Goal: Check status

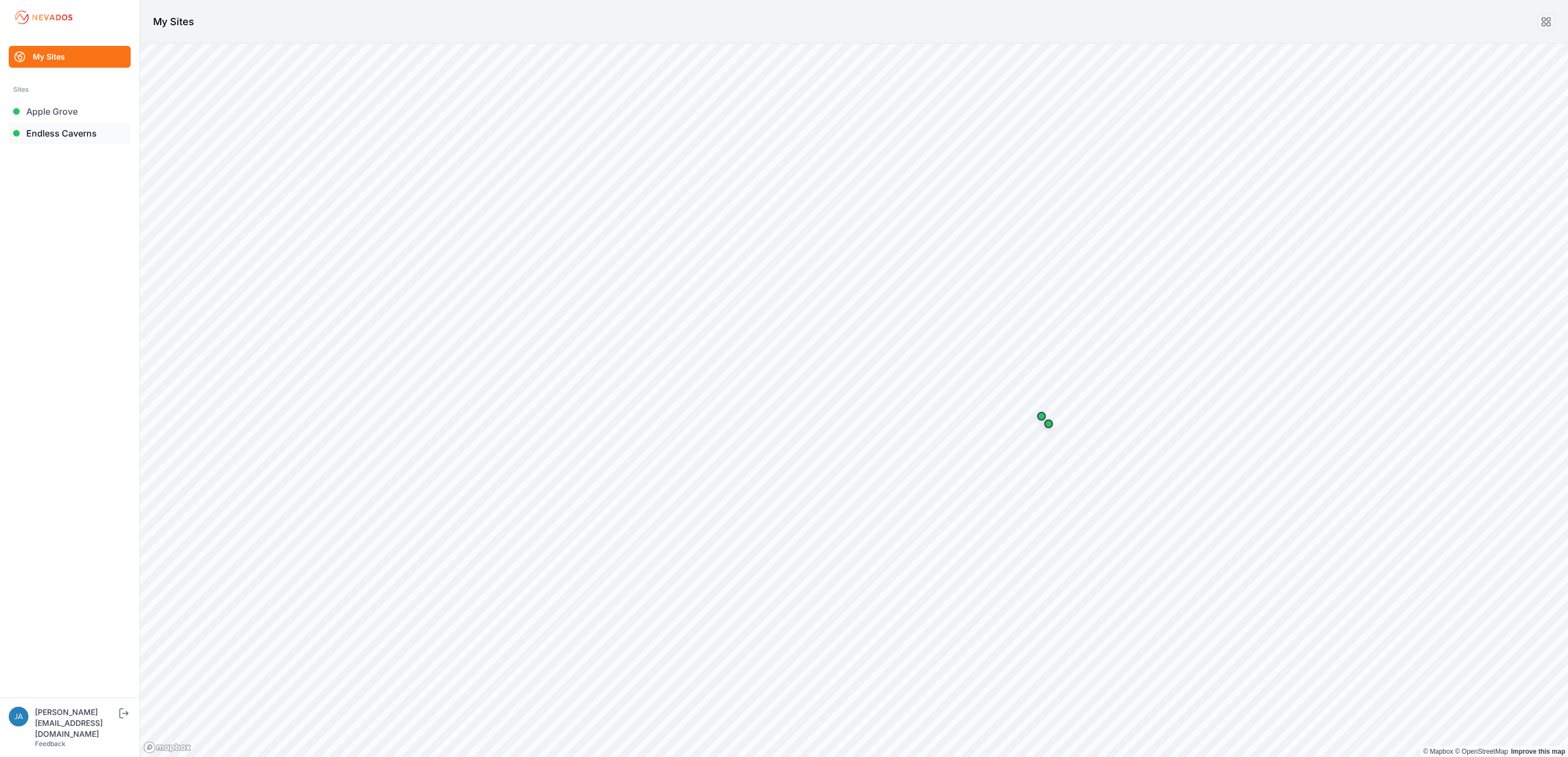
click at [61, 133] on link "Endless Caverns" at bounding box center [69, 133] width 122 height 22
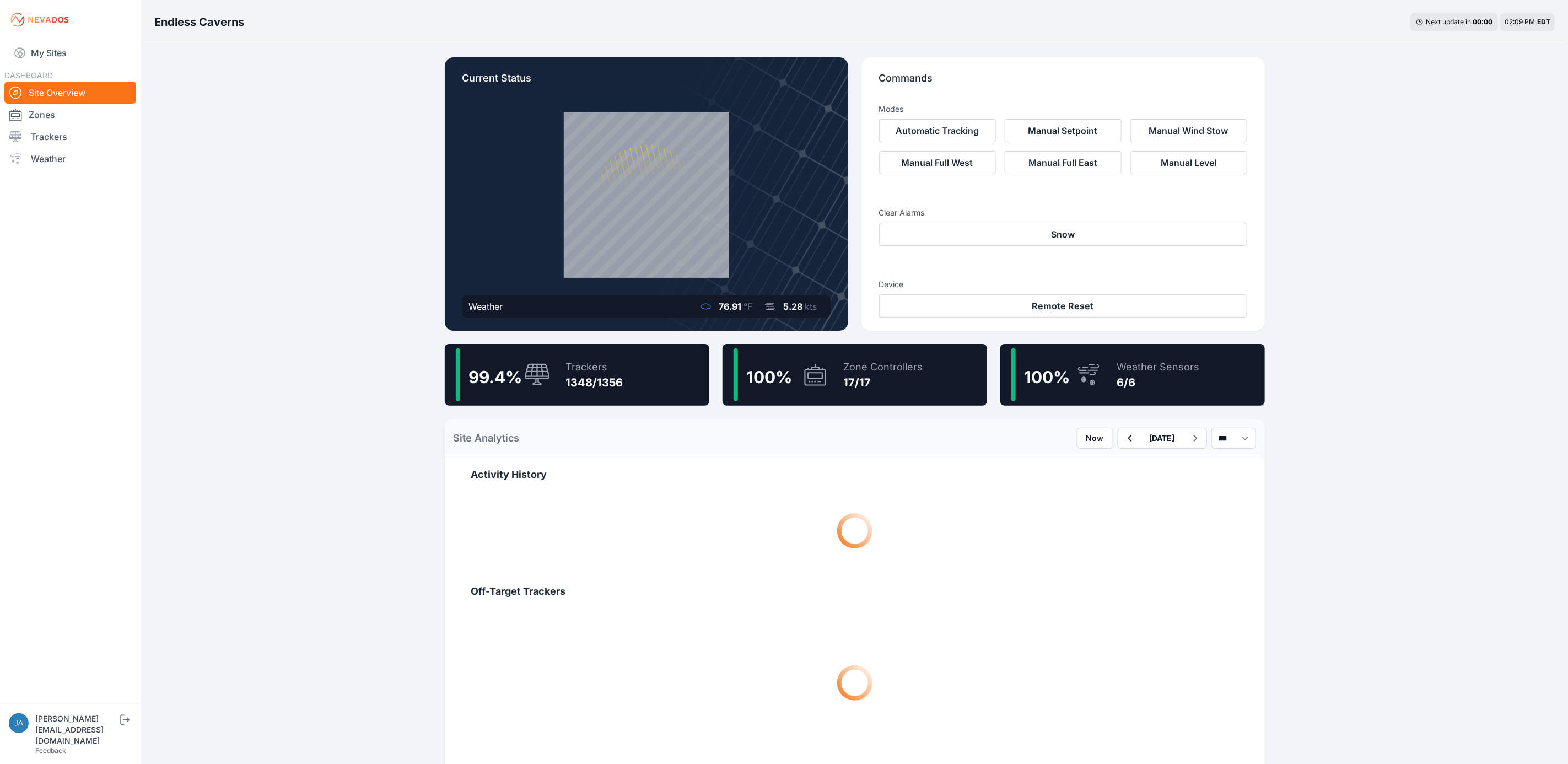
click at [543, 370] on icon at bounding box center [537, 375] width 26 height 24
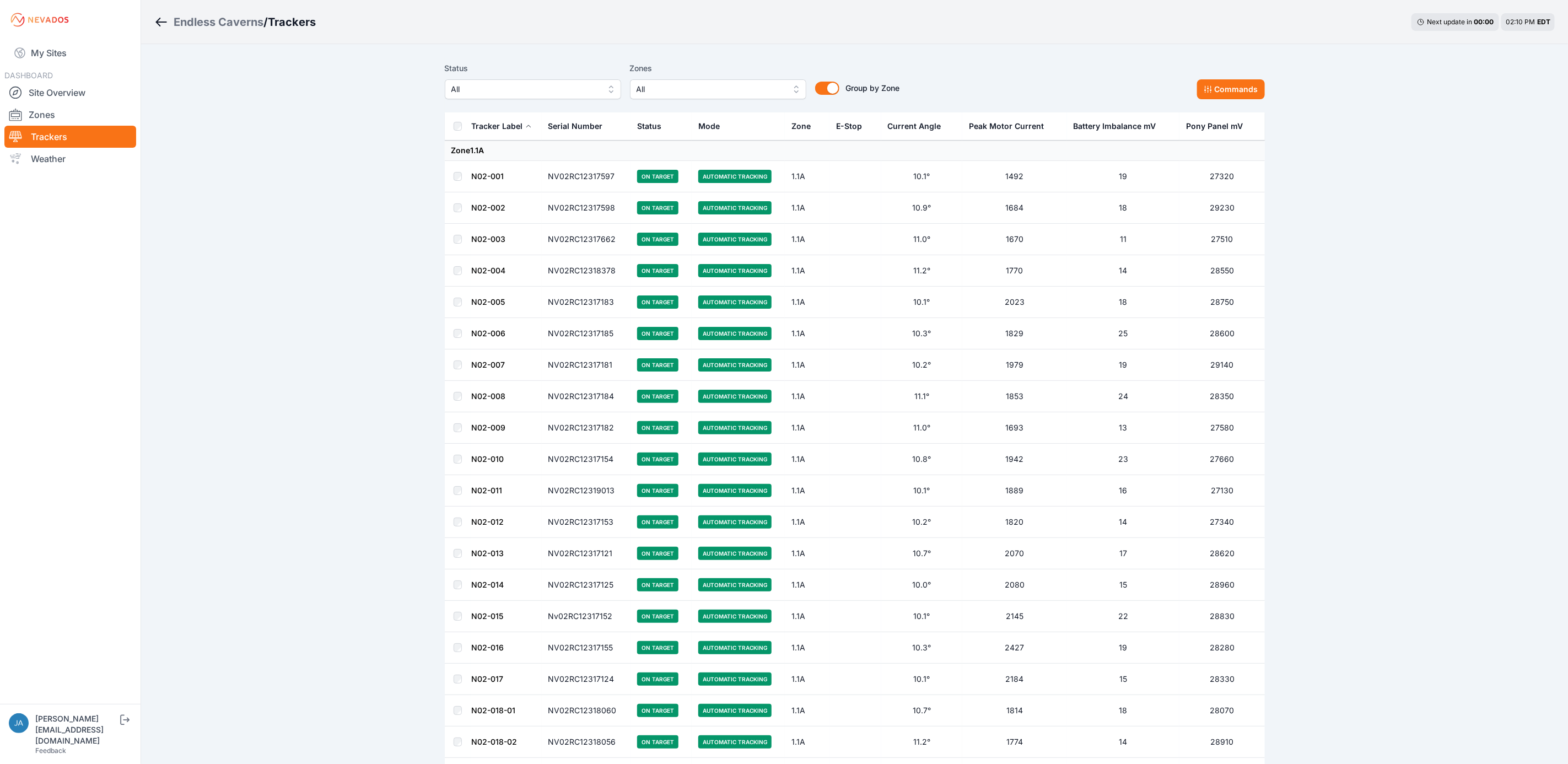
click at [488, 92] on span "All" at bounding box center [526, 89] width 147 height 13
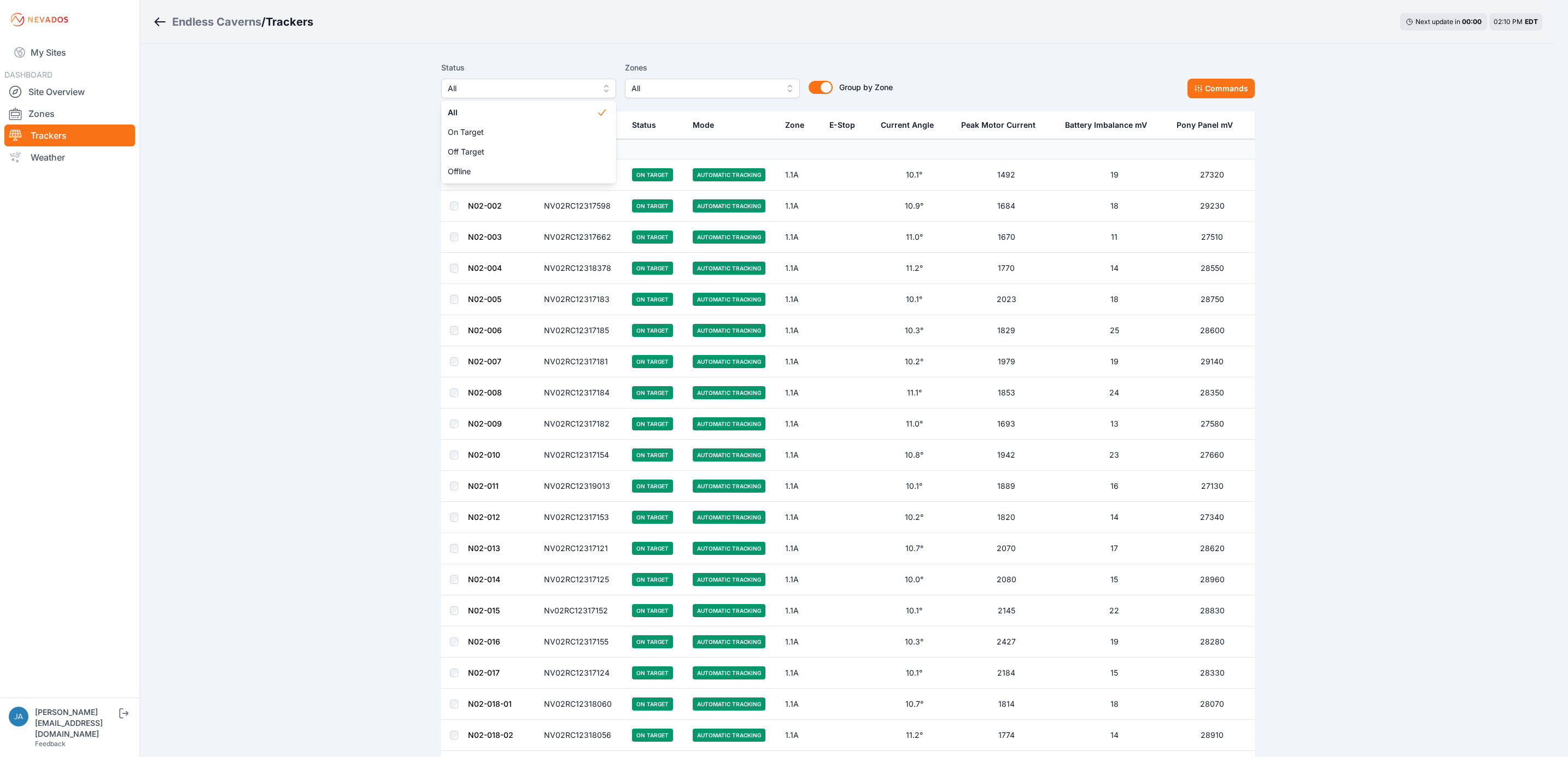
click at [579, 59] on div "Status All All On Target Off Target Offline Zones All Group by Zone Group by Zo…" at bounding box center [848, 84] width 814 height 55
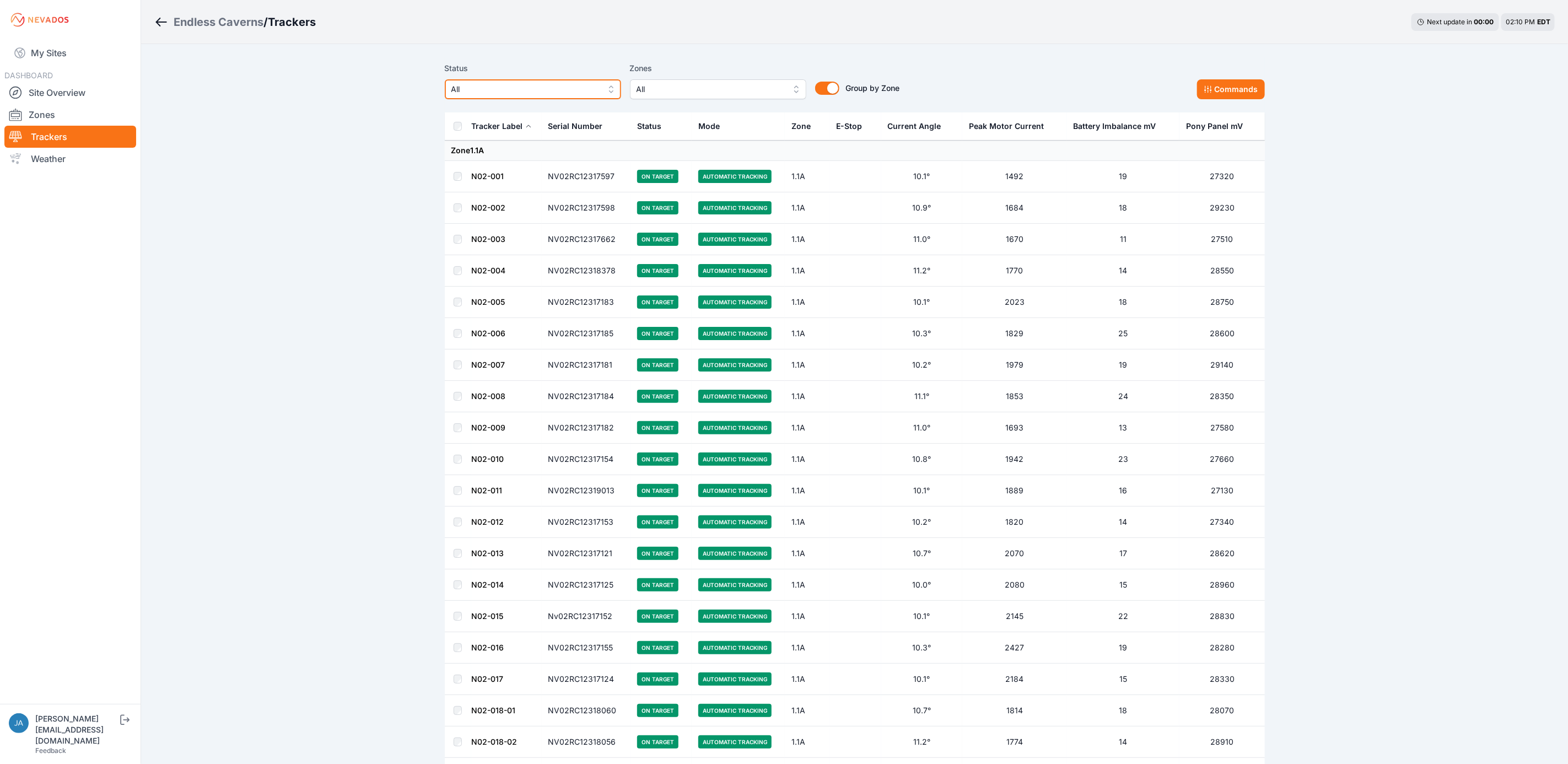
scroll to position [5904, 0]
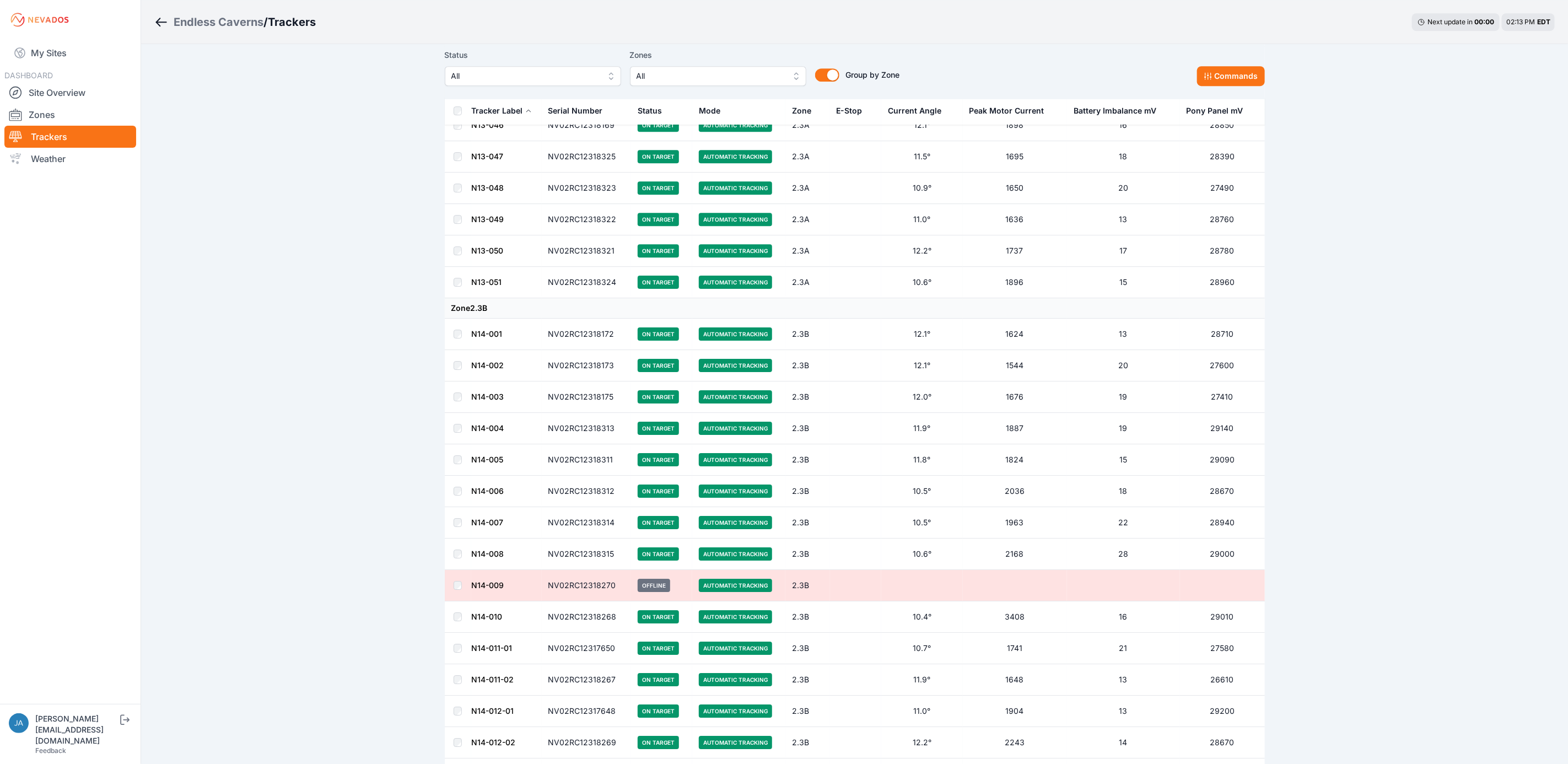
scroll to position [33600, 0]
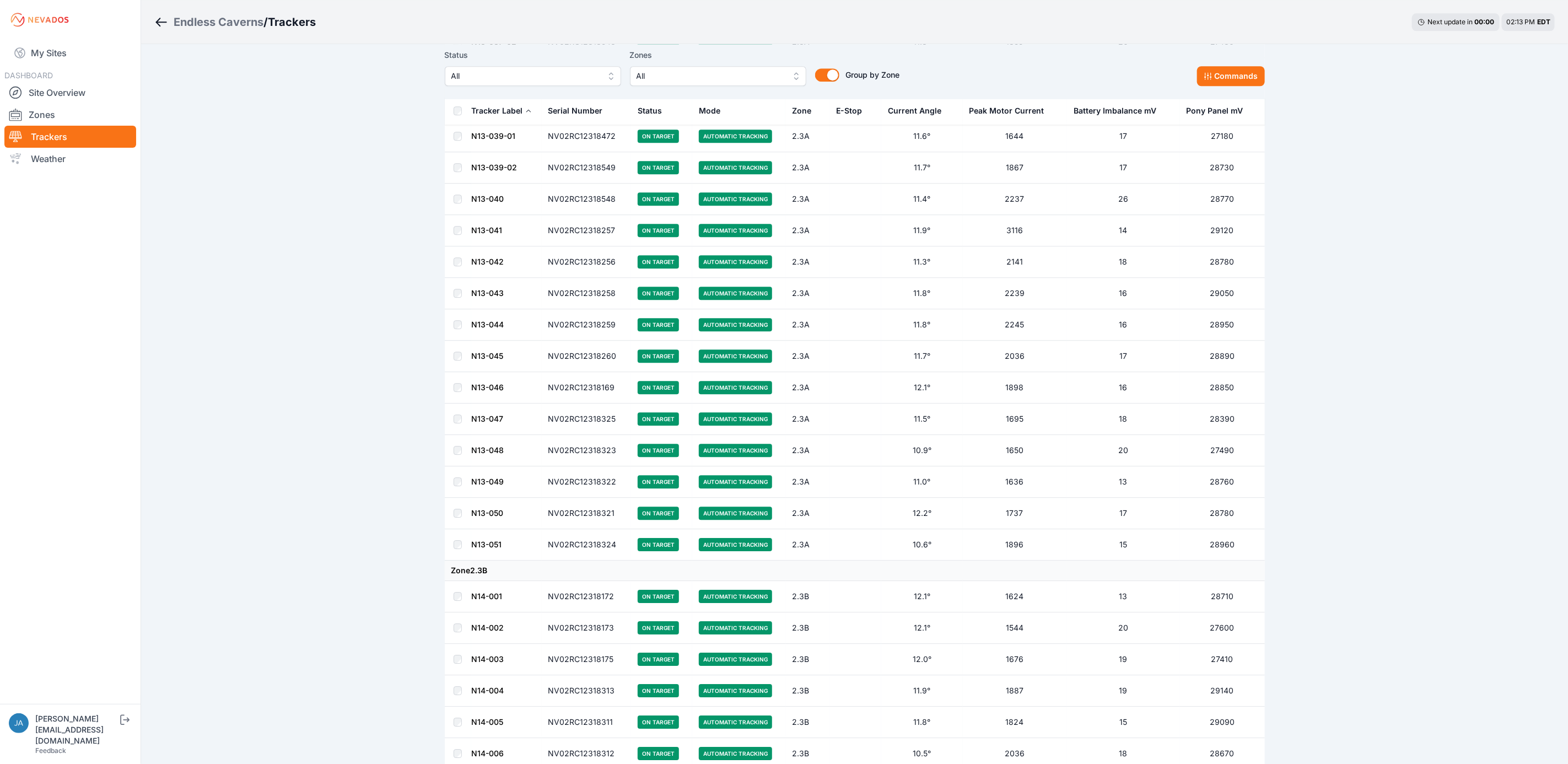
click at [501, 67] on button "All" at bounding box center [532, 76] width 176 height 20
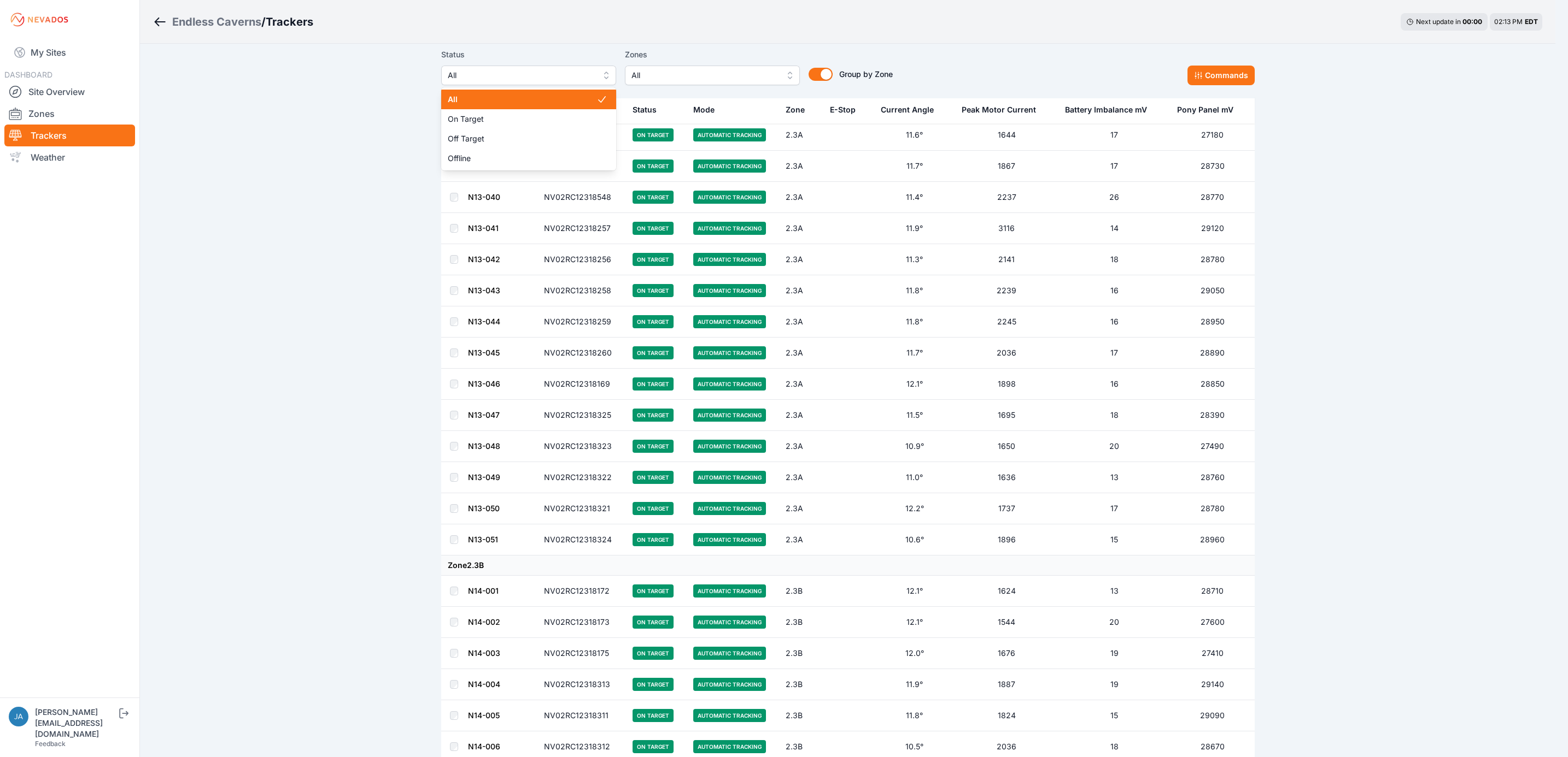
click at [505, 87] on div "Status All All On Target Off Target Offline Zones All Group by Zone Group by Zo…" at bounding box center [848, 71] width 814 height 55
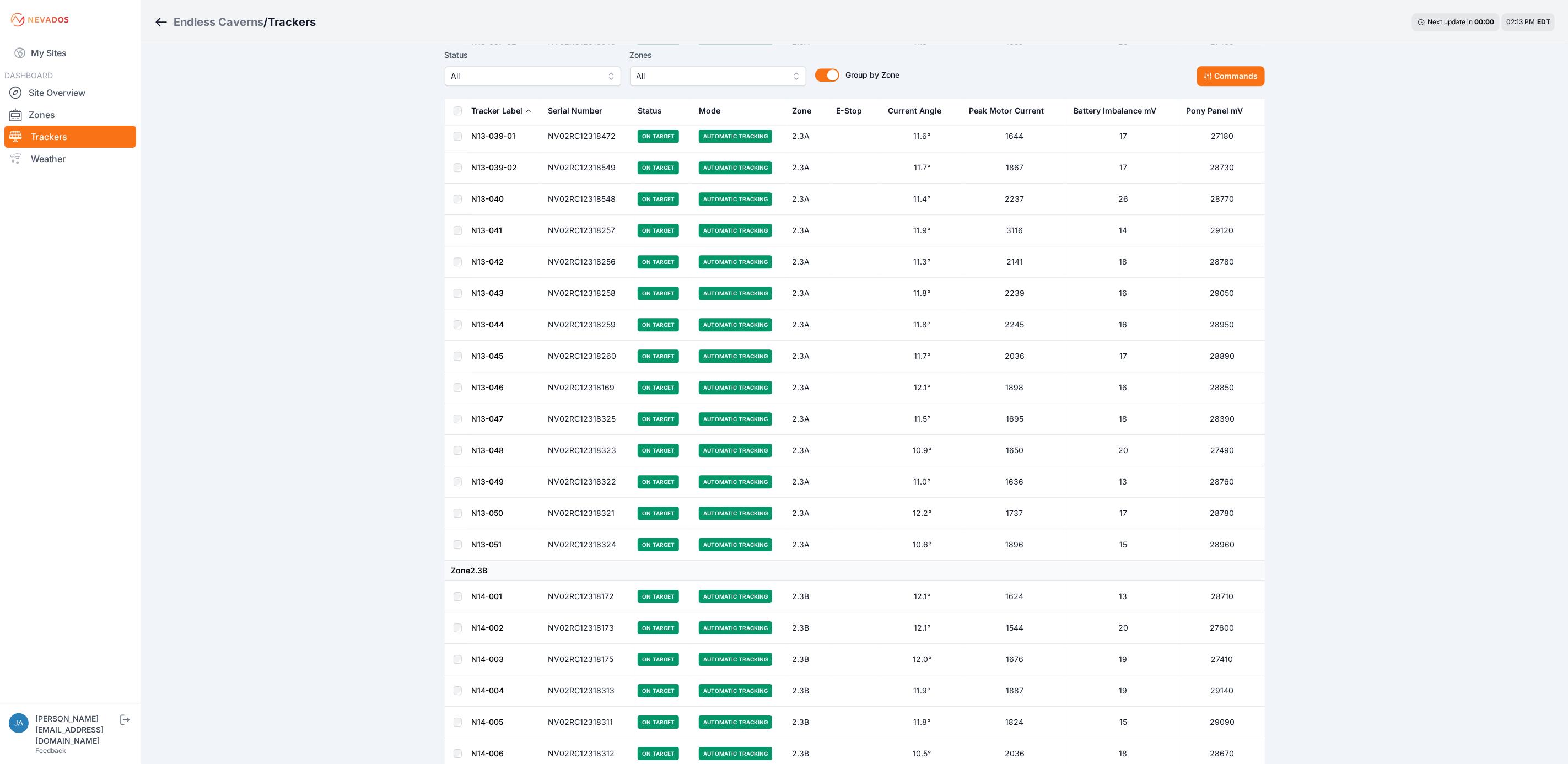
click at [508, 73] on span "All" at bounding box center [526, 75] width 147 height 13
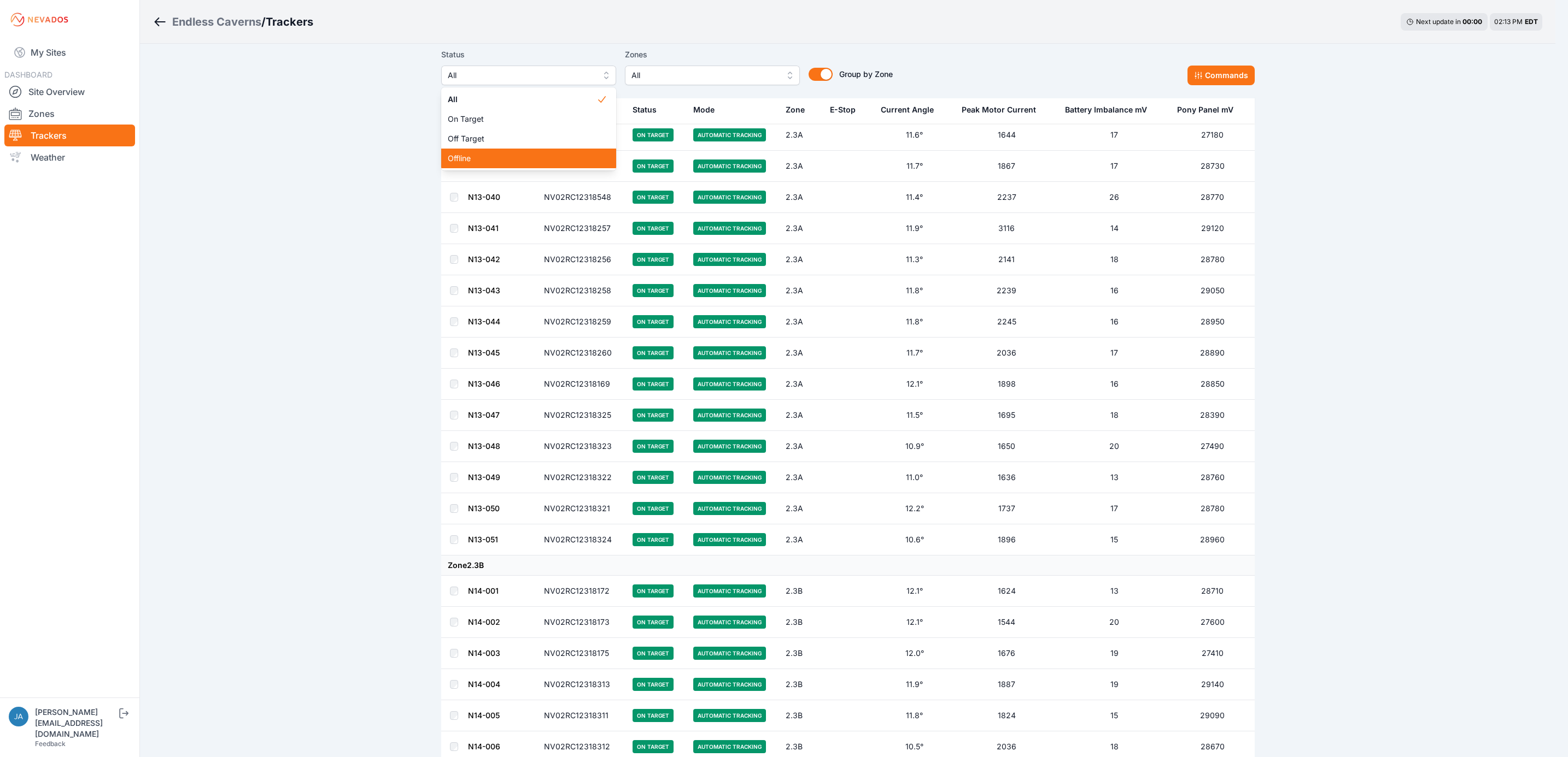
click at [497, 159] on span "Offline" at bounding box center [522, 158] width 149 height 11
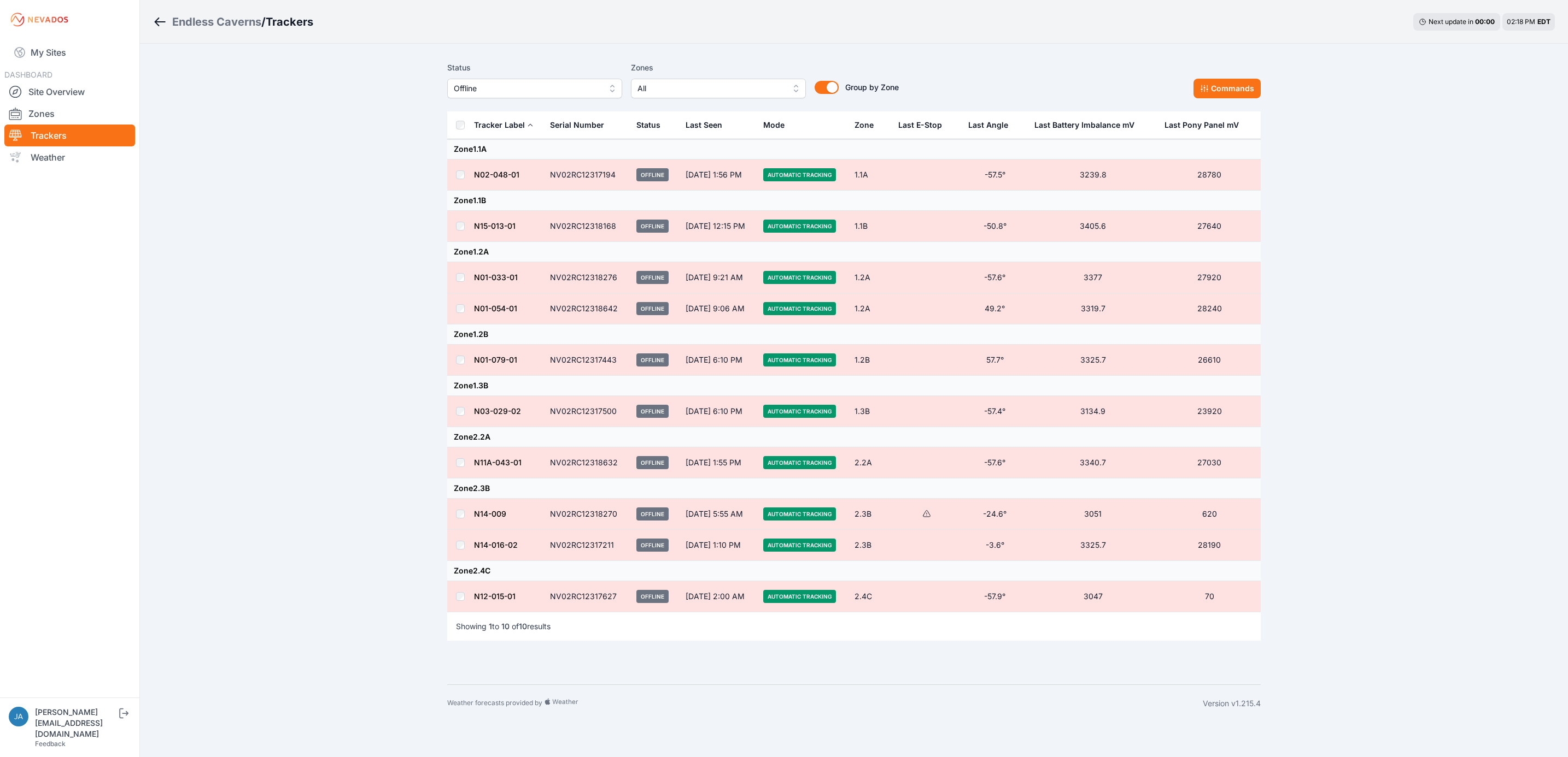
click at [606, 80] on button "Offline" at bounding box center [534, 88] width 175 height 20
click at [567, 148] on span "Off Target" at bounding box center [527, 152] width 149 height 11
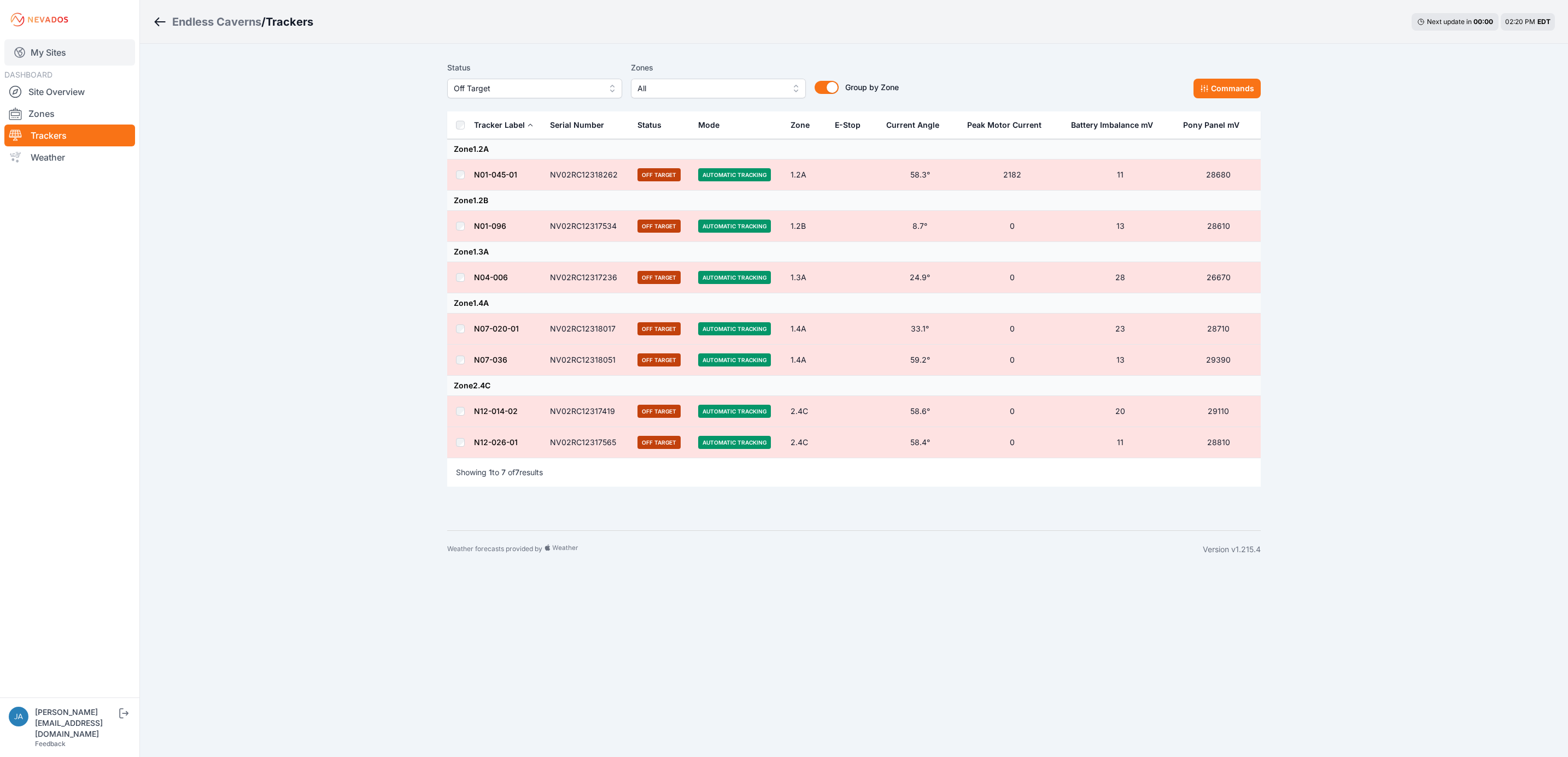
click at [82, 49] on link "My Sites" at bounding box center [70, 52] width 131 height 26
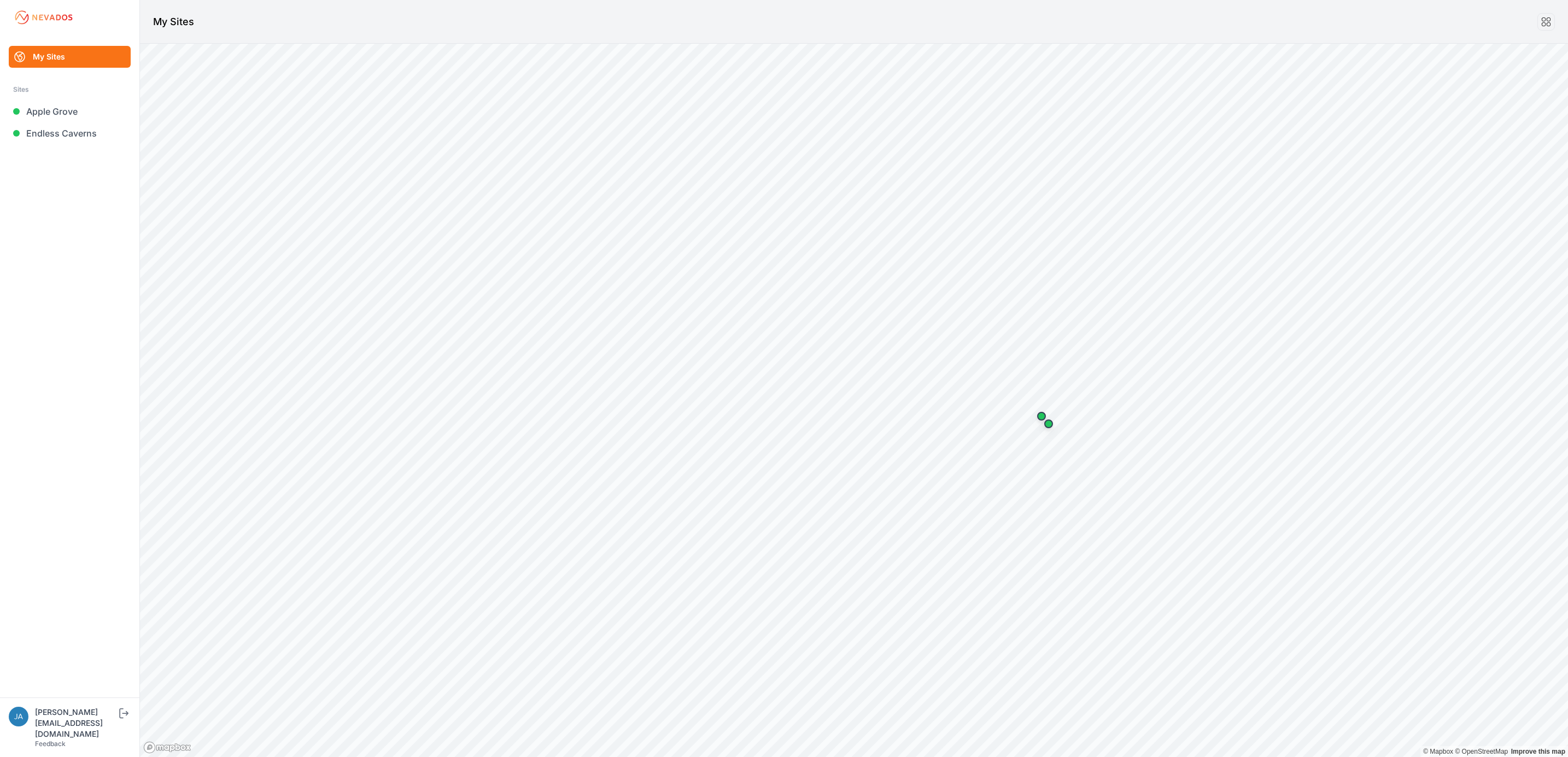
click at [97, 99] on li "Sites Apple Grove Endless Caverns" at bounding box center [69, 114] width 113 height 62
click at [99, 106] on link "Apple Grove" at bounding box center [69, 112] width 122 height 22
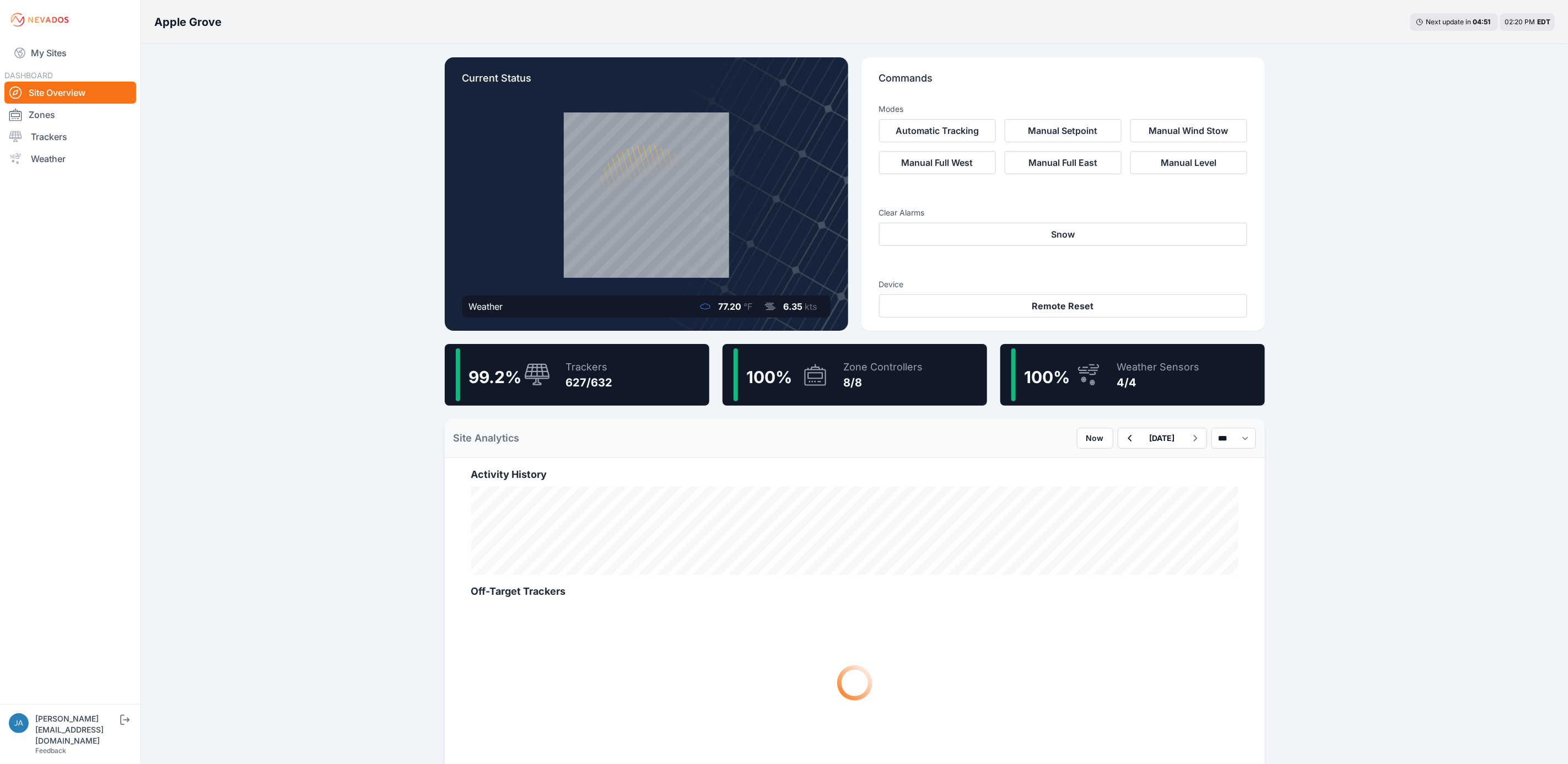
click at [630, 366] on div "99.2 % Trackers 627/632" at bounding box center [577, 375] width 265 height 62
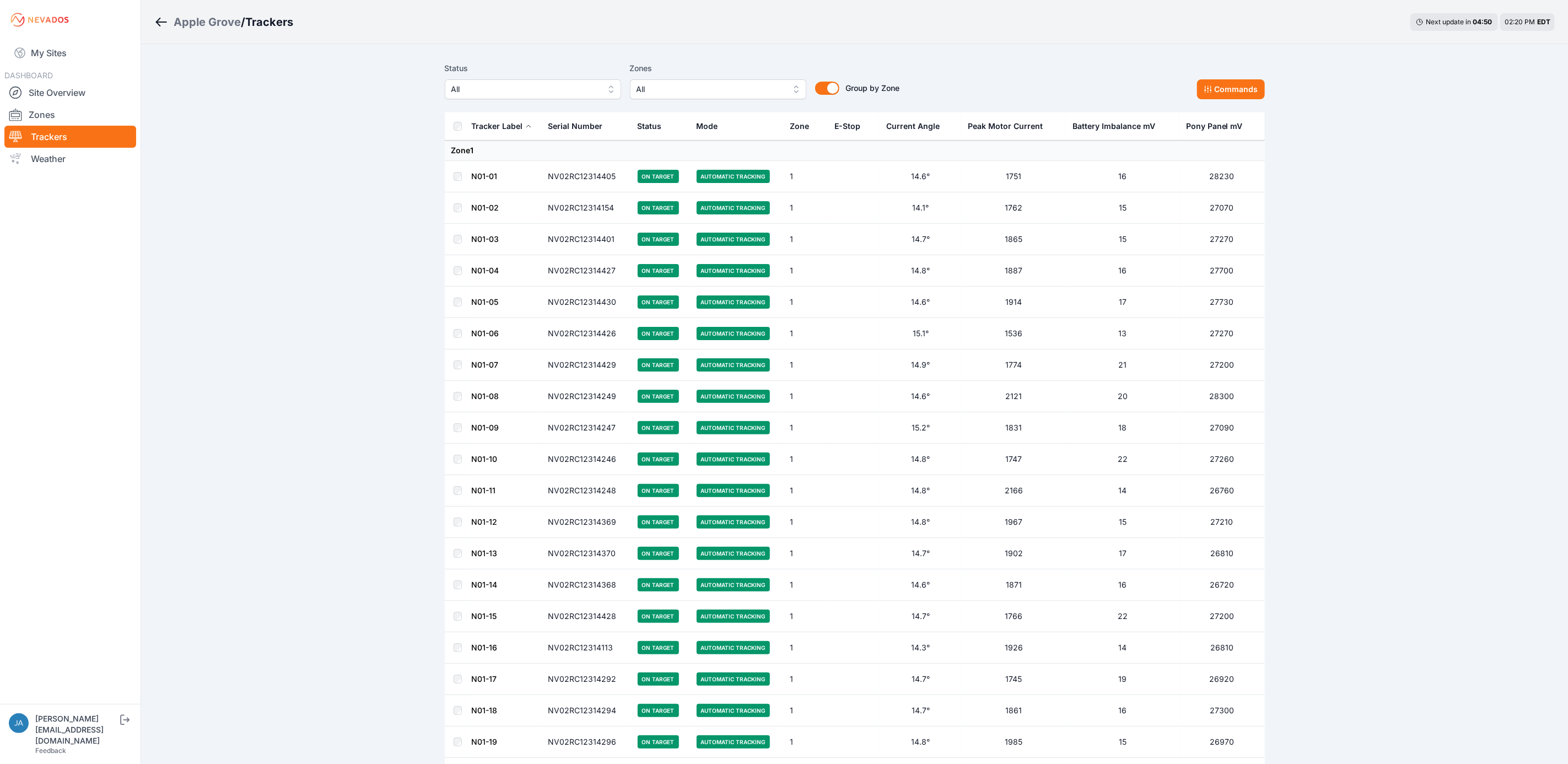
click at [588, 85] on span "All" at bounding box center [526, 89] width 147 height 13
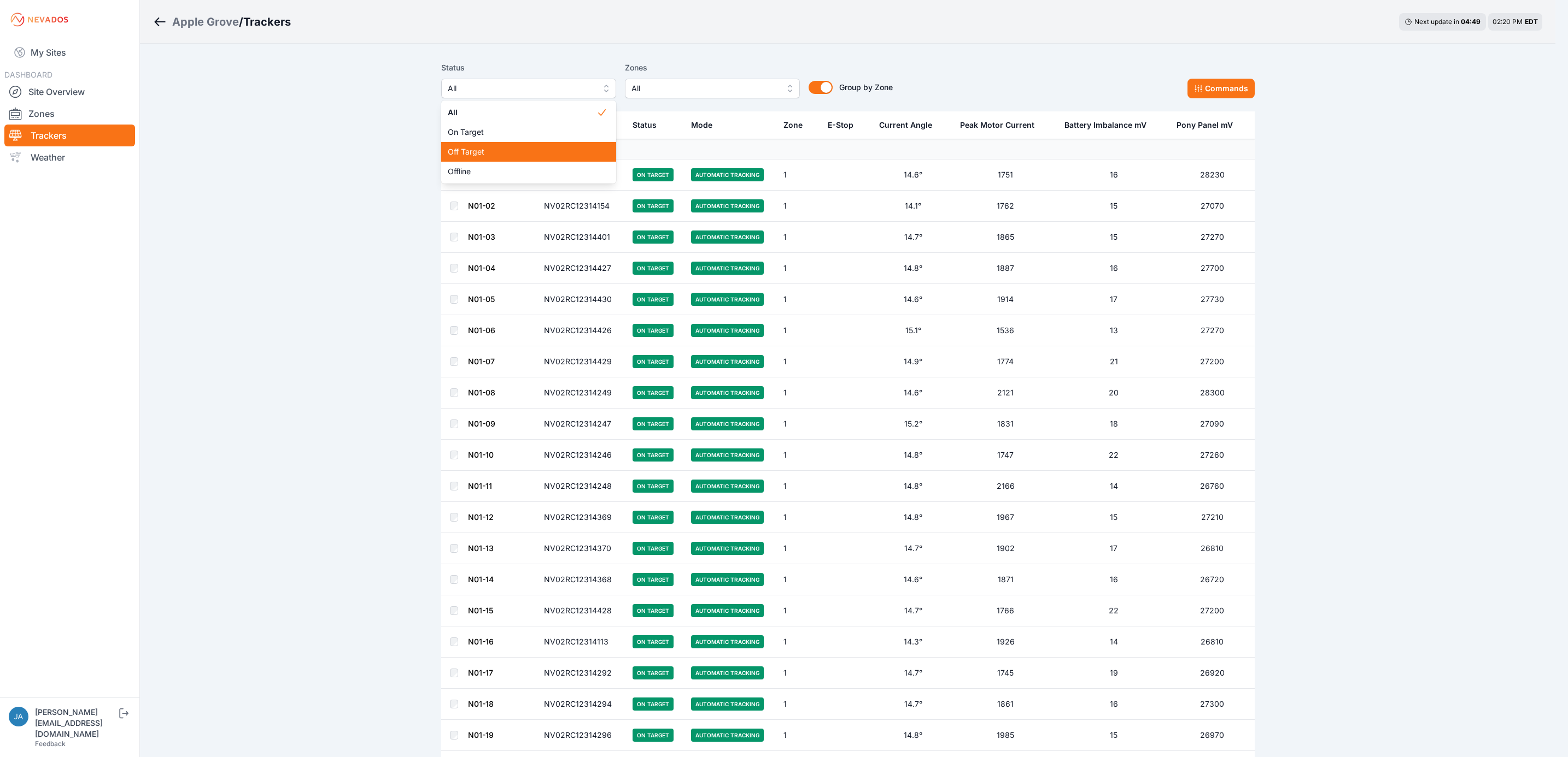
click at [544, 156] on span "Off Target" at bounding box center [522, 152] width 149 height 11
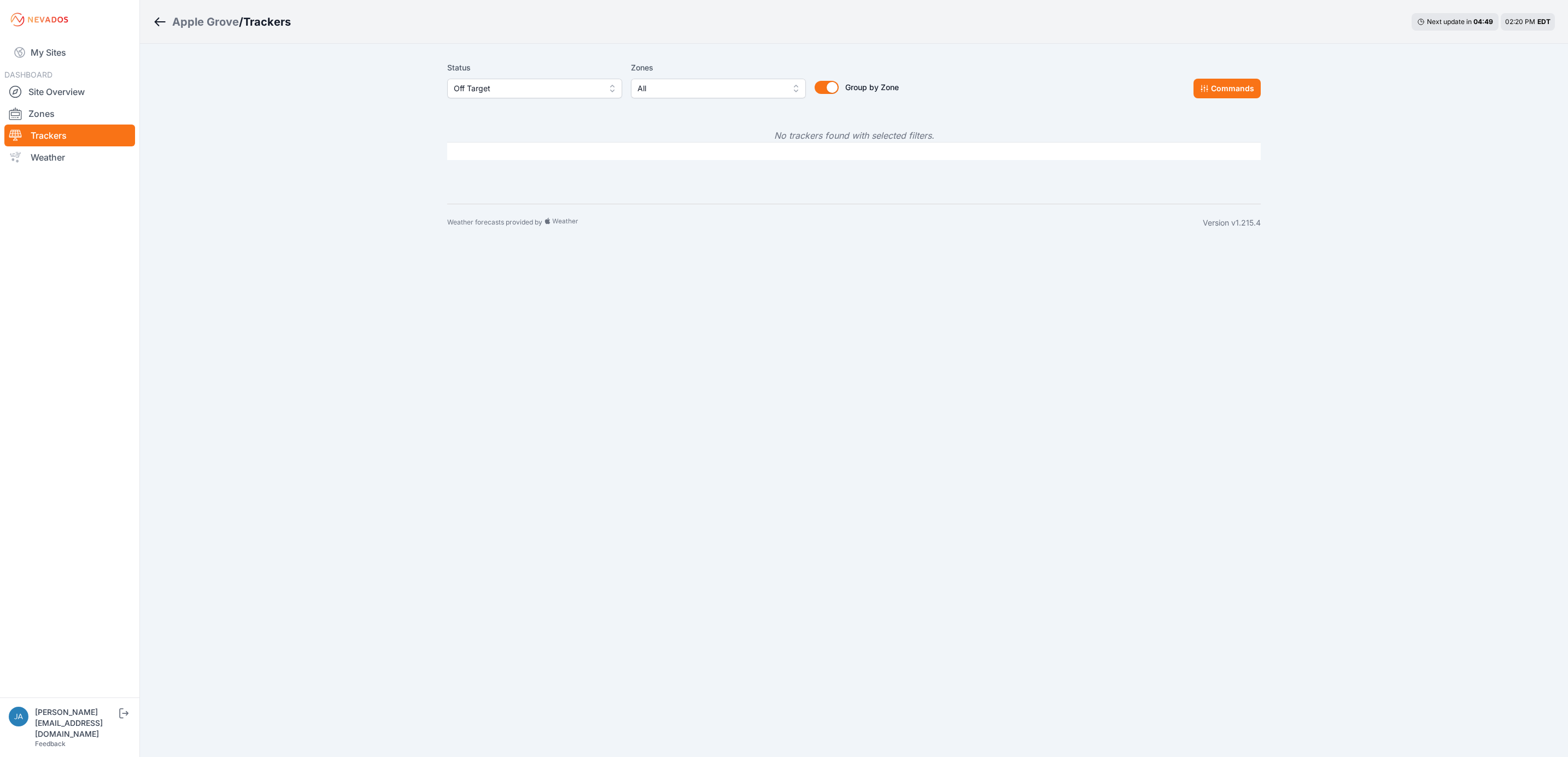
click at [545, 88] on span "Off Target" at bounding box center [527, 88] width 146 height 13
click at [533, 175] on span "Offline" at bounding box center [527, 172] width 149 height 11
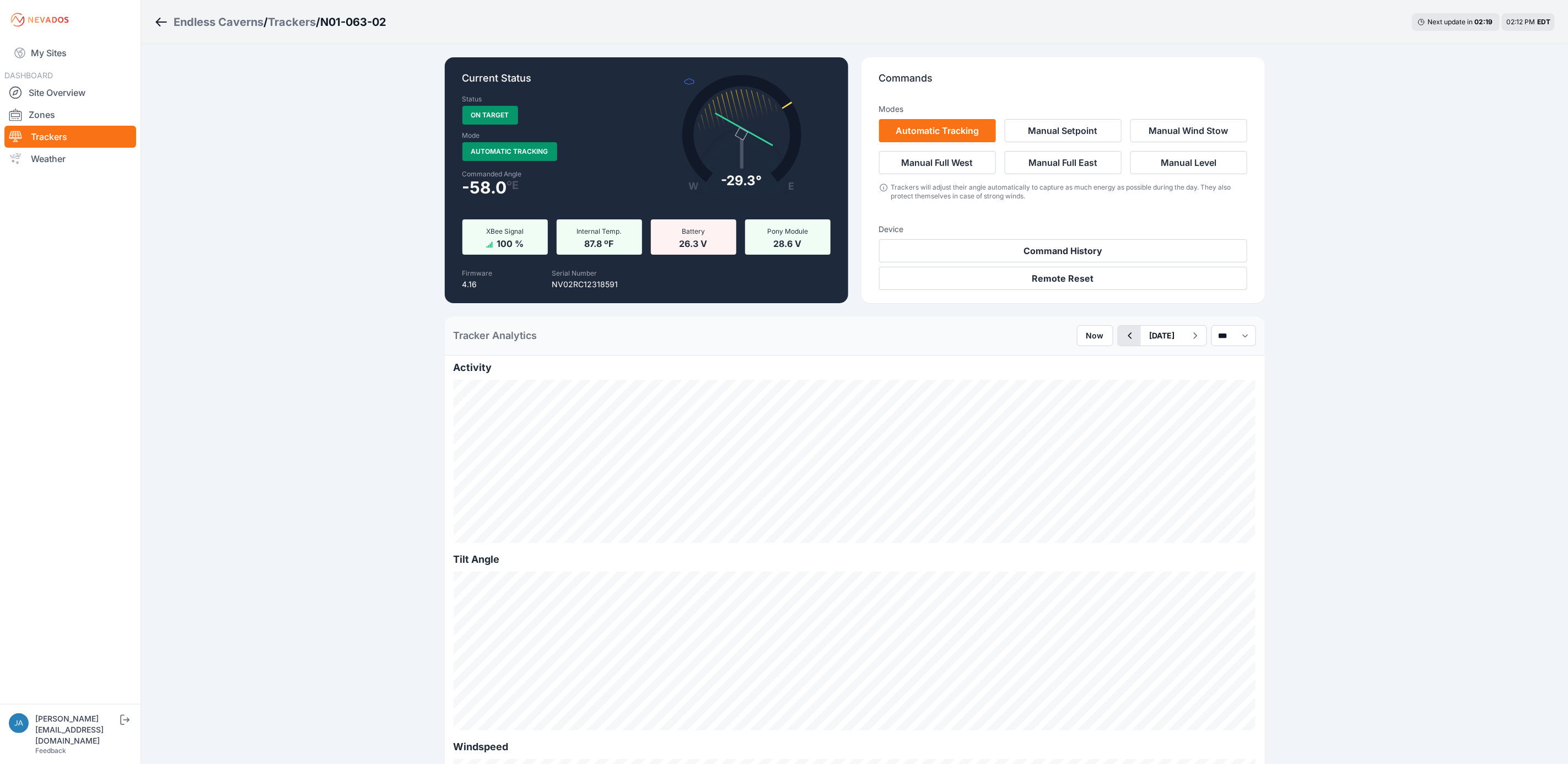
click at [1123, 338] on icon "button" at bounding box center [1130, 335] width 14 height 13
click at [1190, 346] on button "button" at bounding box center [1195, 336] width 23 height 20
click at [1123, 332] on icon "button" at bounding box center [1130, 335] width 14 height 13
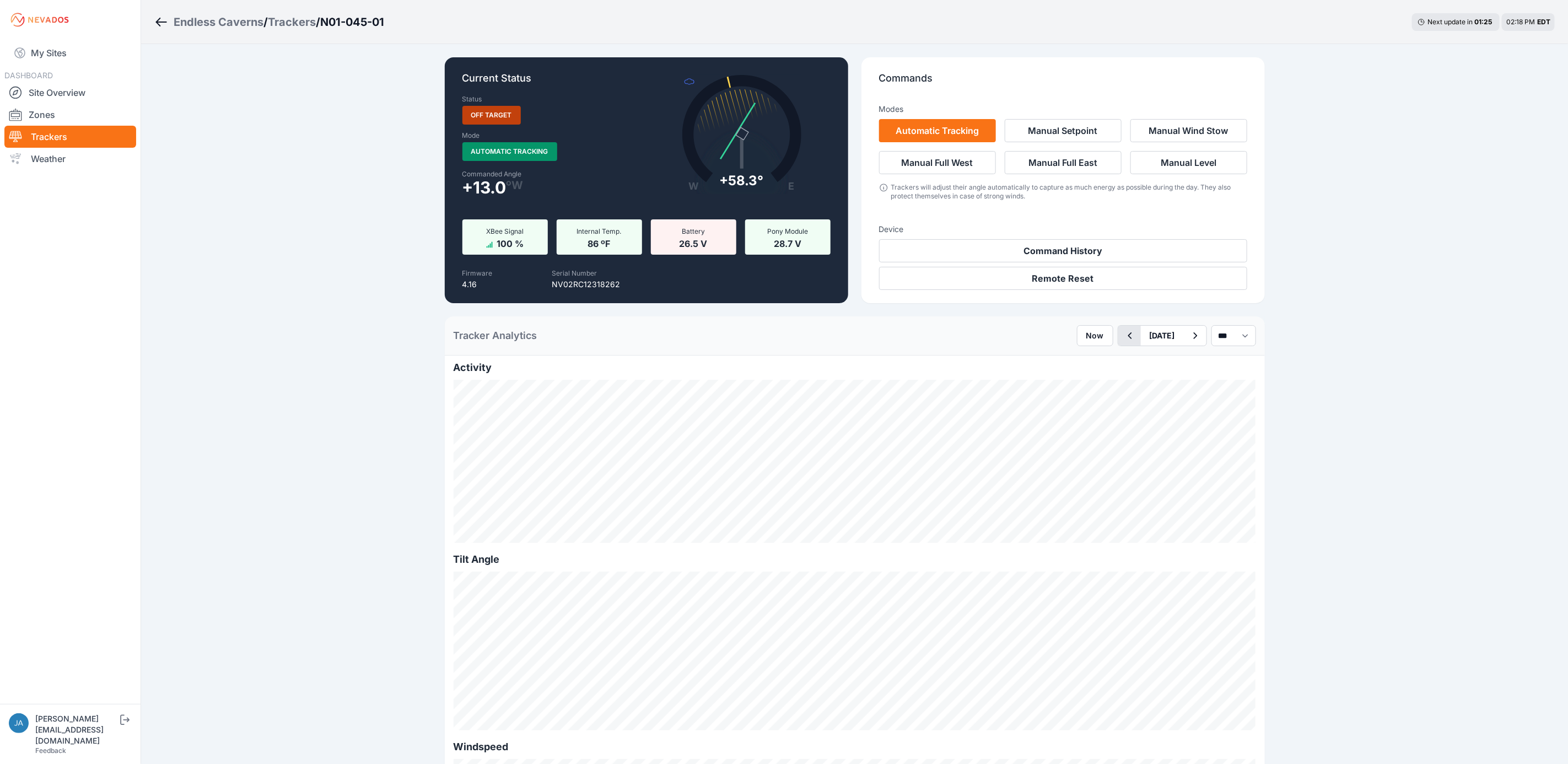
click at [1123, 332] on icon "button" at bounding box center [1130, 335] width 14 height 13
